Goal: Transaction & Acquisition: Subscribe to service/newsletter

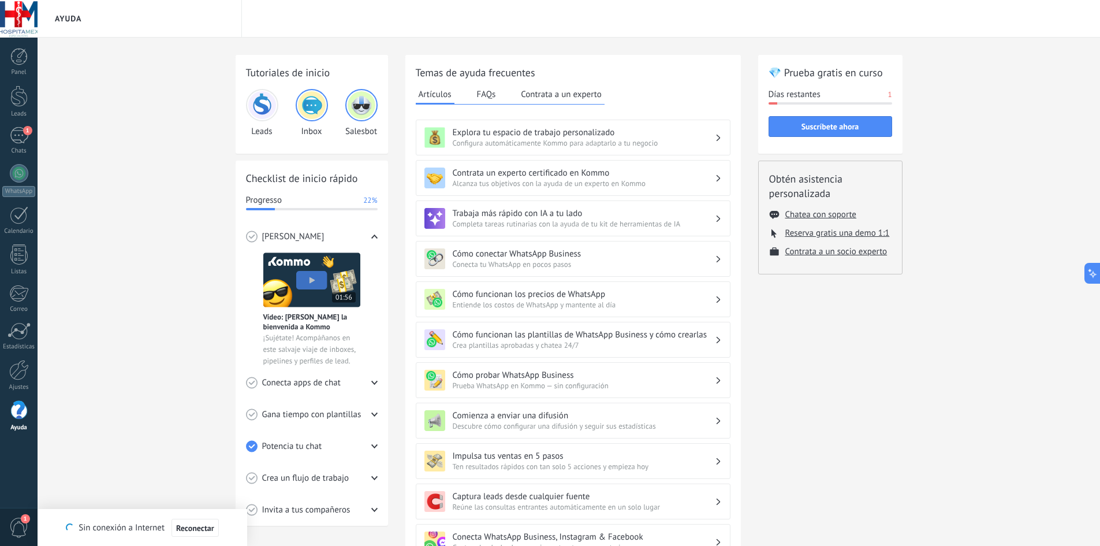
scroll to position [35, 0]
click at [810, 132] on button "Suscríbete ahora" at bounding box center [831, 126] width 124 height 21
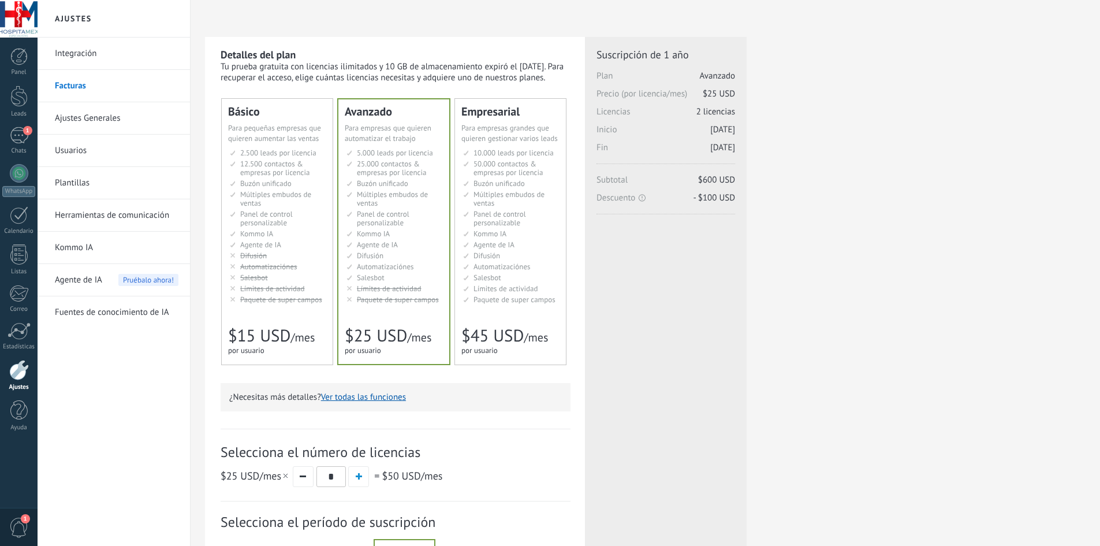
click at [281, 304] on span "Paquete de super campos" at bounding box center [281, 299] width 82 height 10
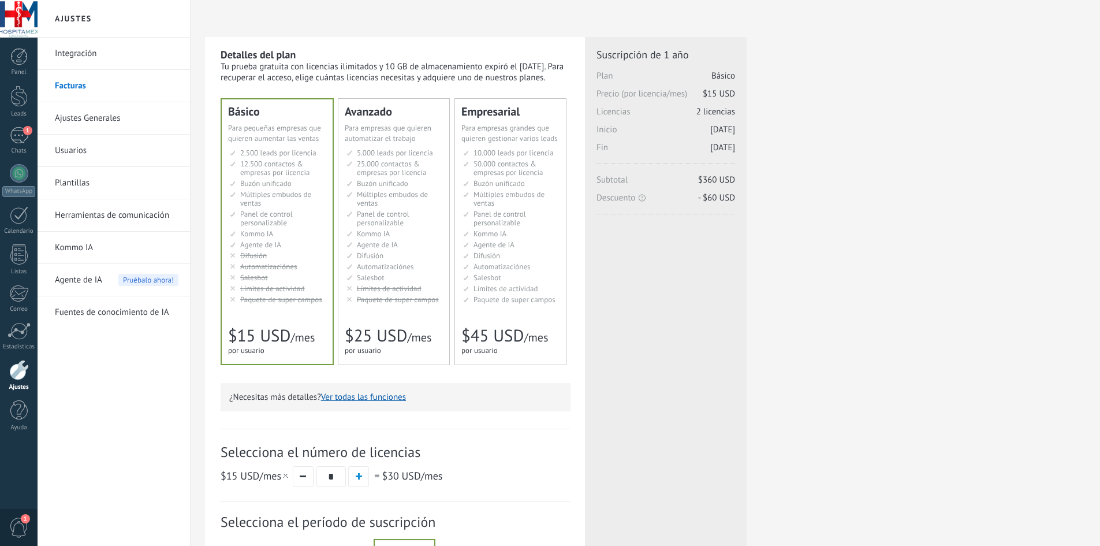
click at [335, 478] on input "*" at bounding box center [330, 476] width 29 height 21
type input "*"
click at [346, 396] on button "Ver todas las funciones" at bounding box center [363, 396] width 85 height 11
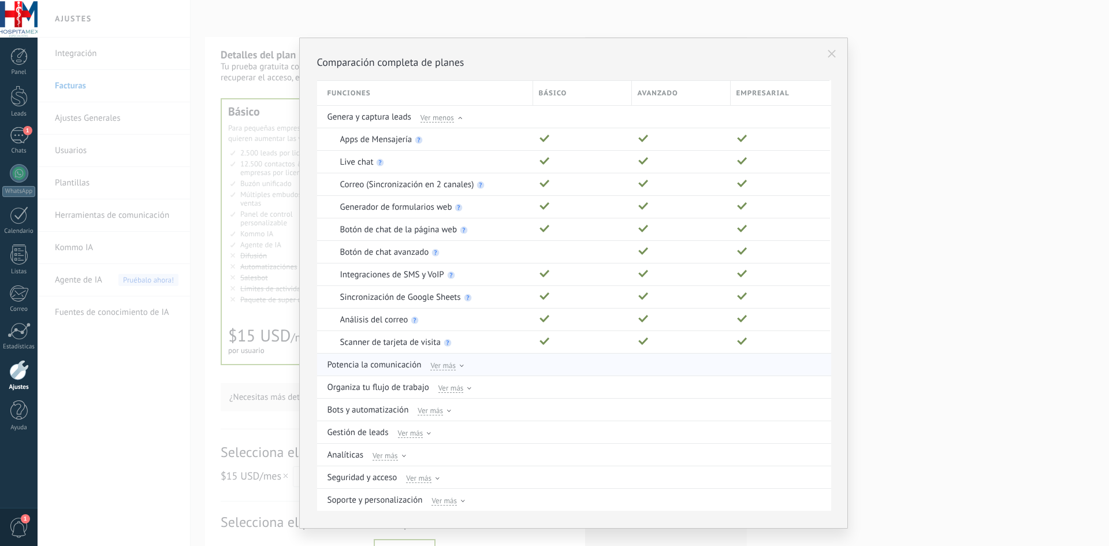
click at [442, 368] on span "Ver más" at bounding box center [442, 365] width 25 height 10
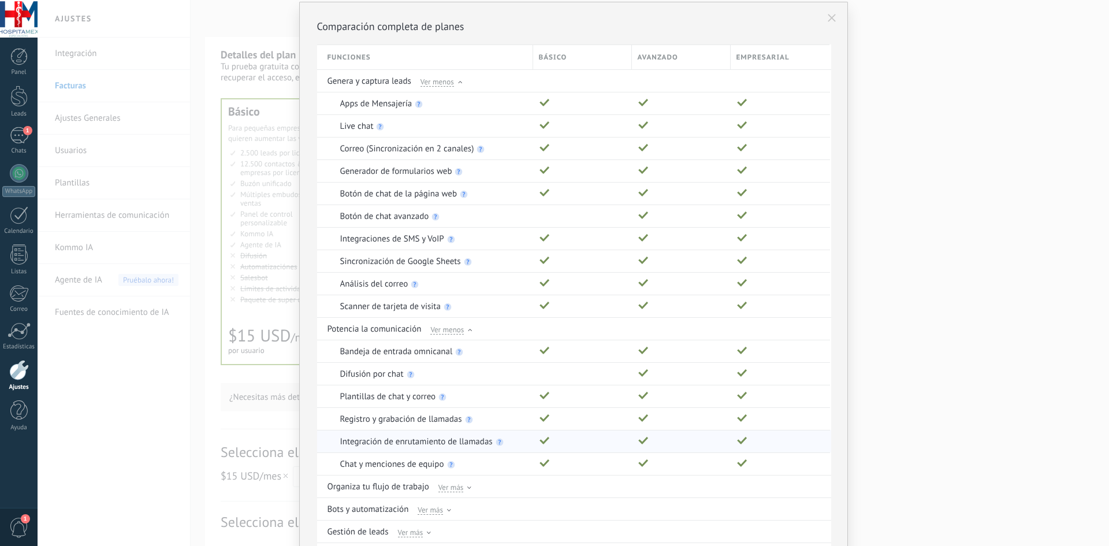
scroll to position [115, 0]
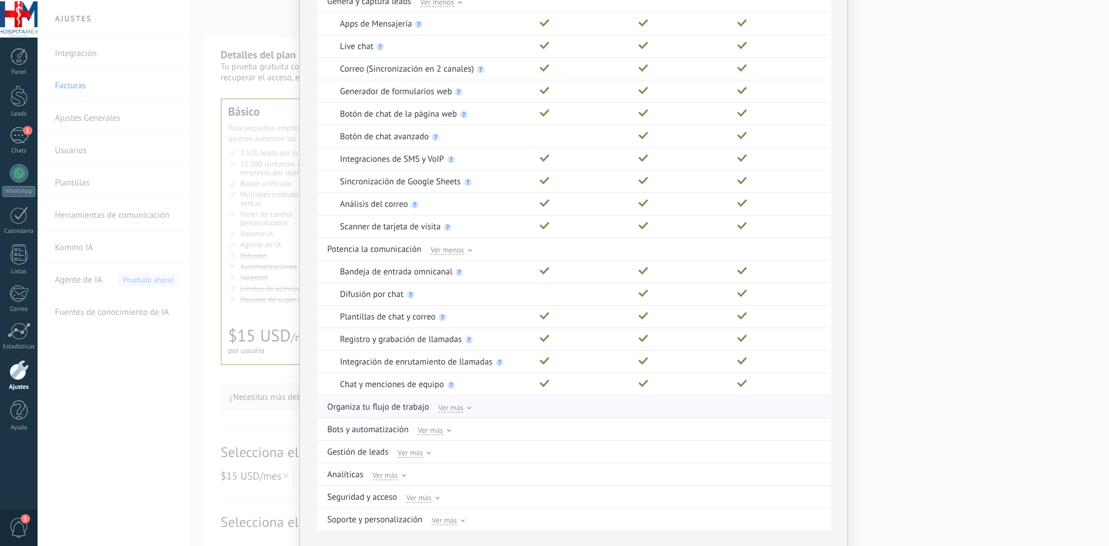
click at [446, 408] on span "Ver más" at bounding box center [450, 407] width 25 height 10
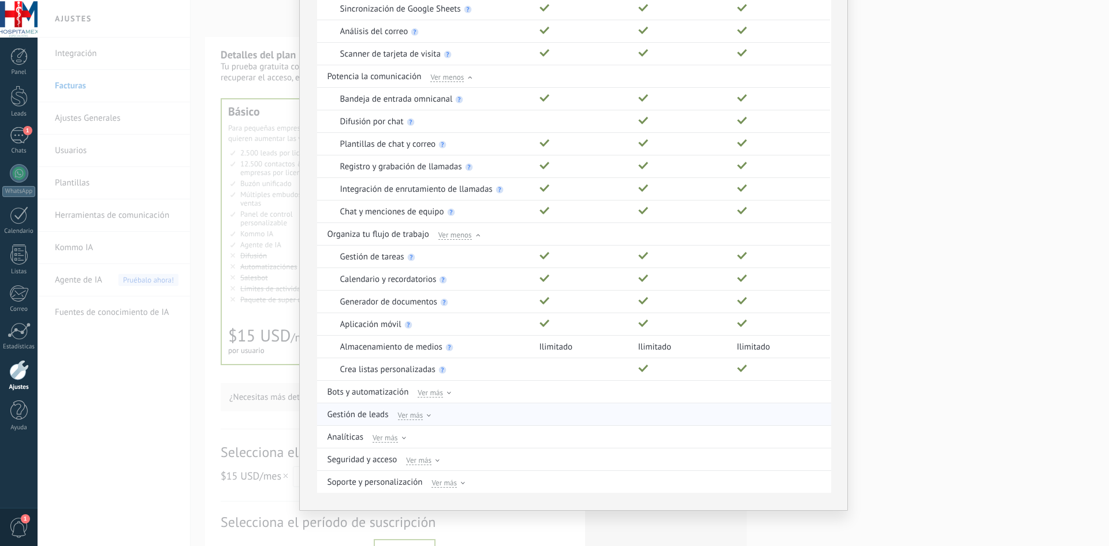
scroll to position [289, 0]
click at [419, 395] on span "Ver más" at bounding box center [429, 391] width 25 height 10
